Goal: Task Accomplishment & Management: Manage account settings

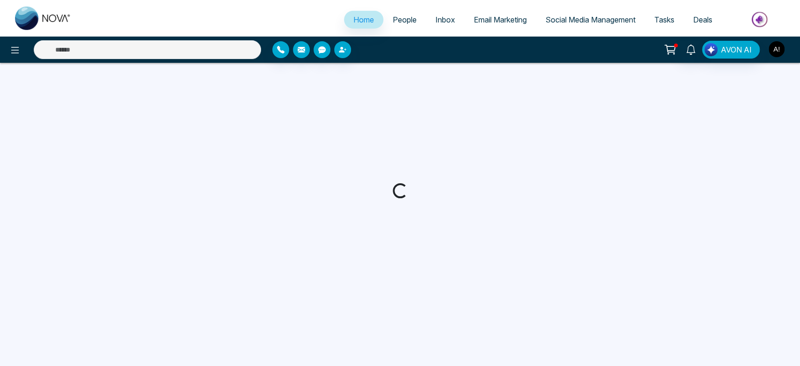
click at [773, 50] on img "button" at bounding box center [777, 49] width 16 height 16
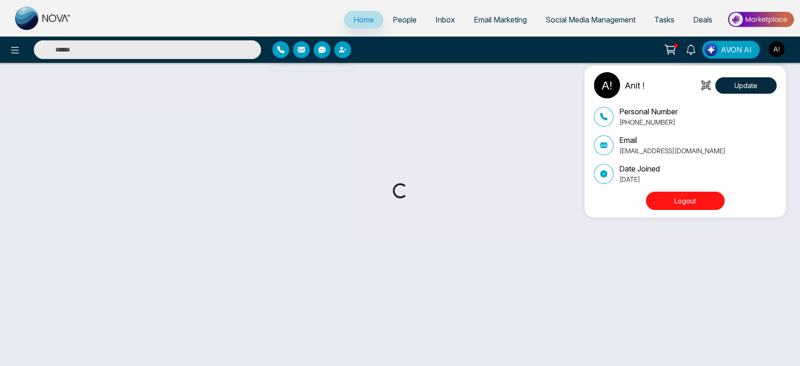
click at [773, 50] on div "Anit ! Update Personal Number [PHONE_NUMBER] Email [EMAIL_ADDRESS][DOMAIN_NAME]…" at bounding box center [400, 183] width 800 height 366
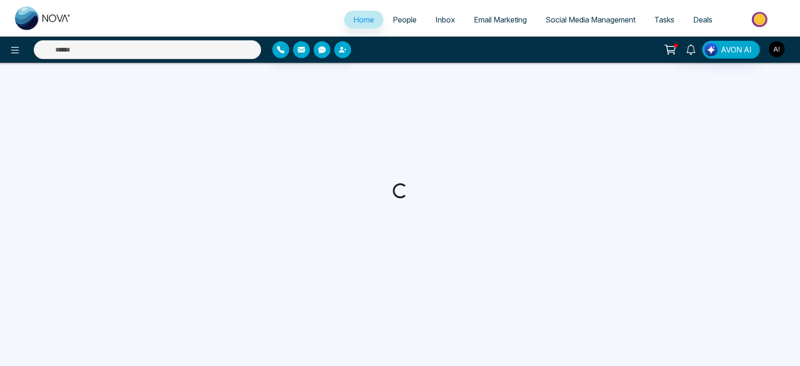
click at [773, 50] on img "button" at bounding box center [777, 49] width 16 height 16
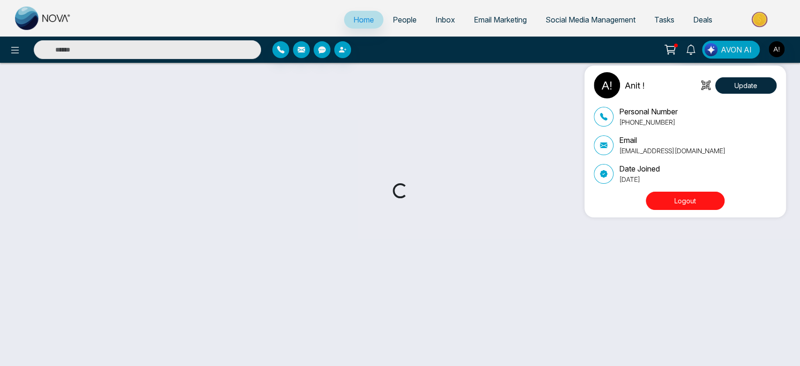
click at [689, 201] on button "Logout" at bounding box center [685, 201] width 79 height 18
